Goal: Transaction & Acquisition: Purchase product/service

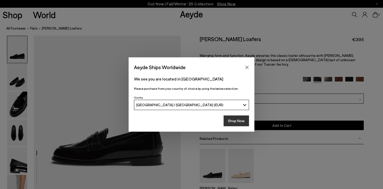
click at [231, 123] on button "Shop Now" at bounding box center [235, 120] width 25 height 11
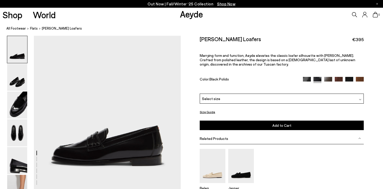
click at [303, 78] on div "Color: Black Polido" at bounding box center [282, 80] width 164 height 6
click at [306, 80] on img at bounding box center [307, 81] width 8 height 8
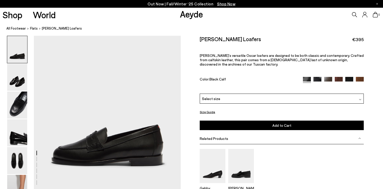
click at [262, 97] on div "Select size" at bounding box center [282, 98] width 164 height 10
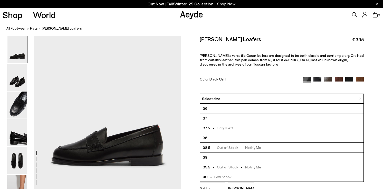
click at [233, 74] on div "Oscar Leather Loafers €395 Aeyde’s versatile Oscar loafers are designed to be b…" at bounding box center [282, 65] width 164 height 58
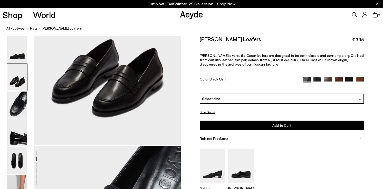
scroll to position [246, 0]
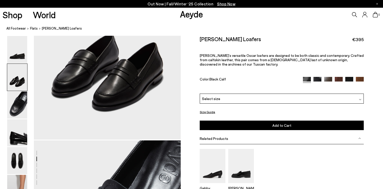
scroll to position [246, 0]
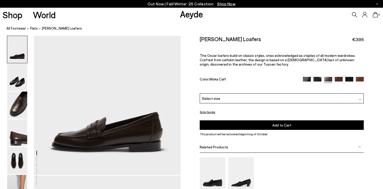
scroll to position [610, 0]
